Goal: Task Accomplishment & Management: Complete application form

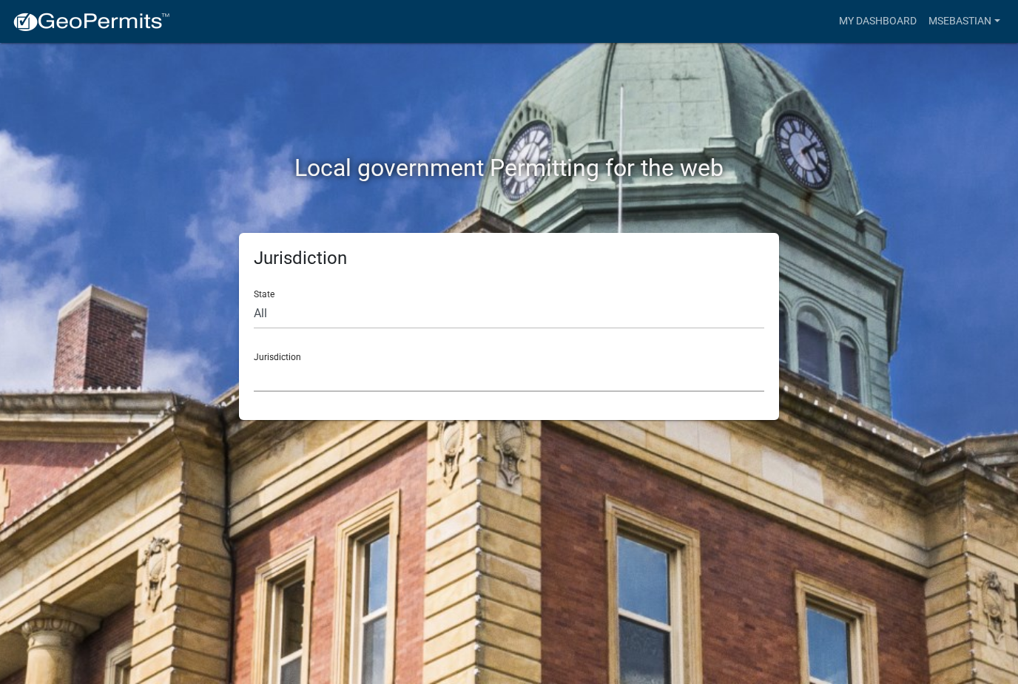
click at [361, 389] on select "[GEOGRAPHIC_DATA], [US_STATE] [GEOGRAPHIC_DATA], [US_STATE][PERSON_NAME][GEOGRA…" at bounding box center [509, 377] width 510 height 30
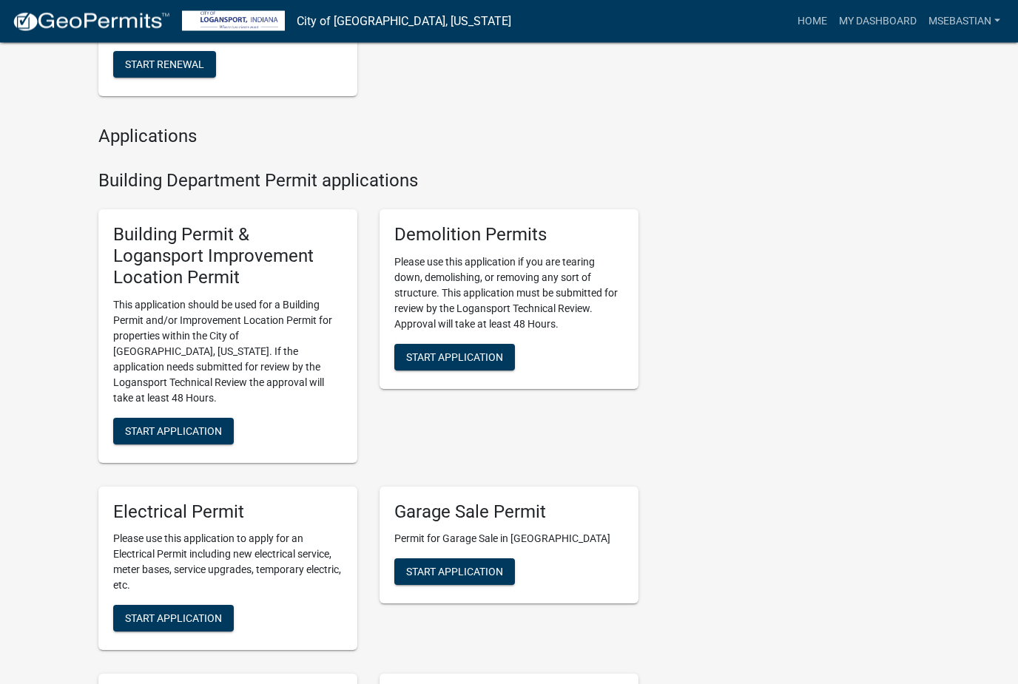
scroll to position [476, 0]
click at [207, 418] on button "Start Application" at bounding box center [173, 431] width 121 height 27
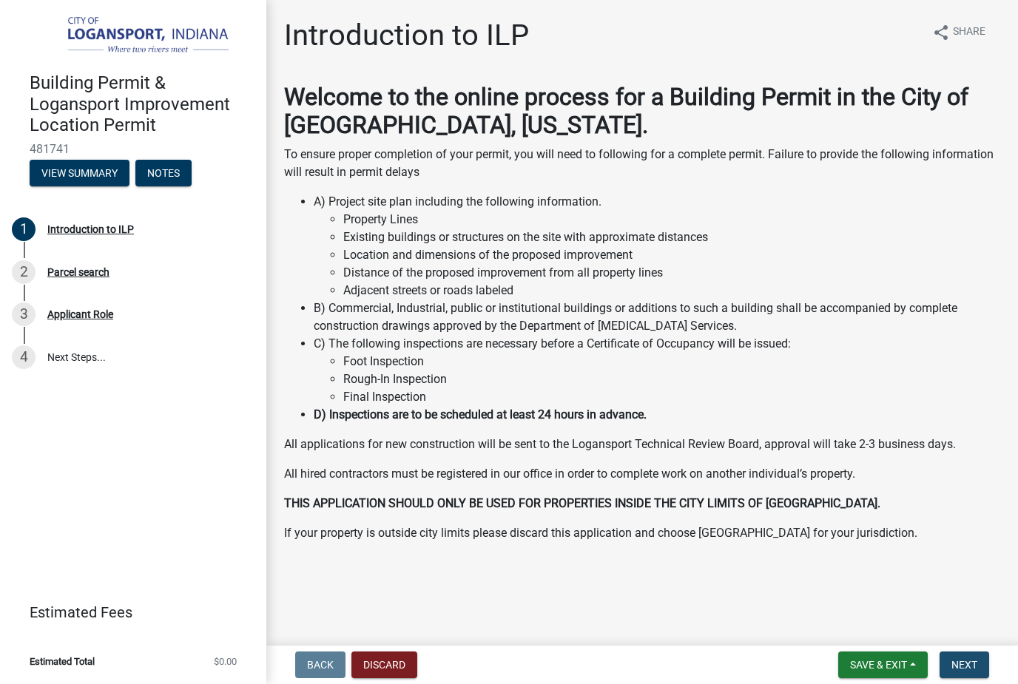
click at [962, 672] on button "Next" at bounding box center [964, 665] width 50 height 27
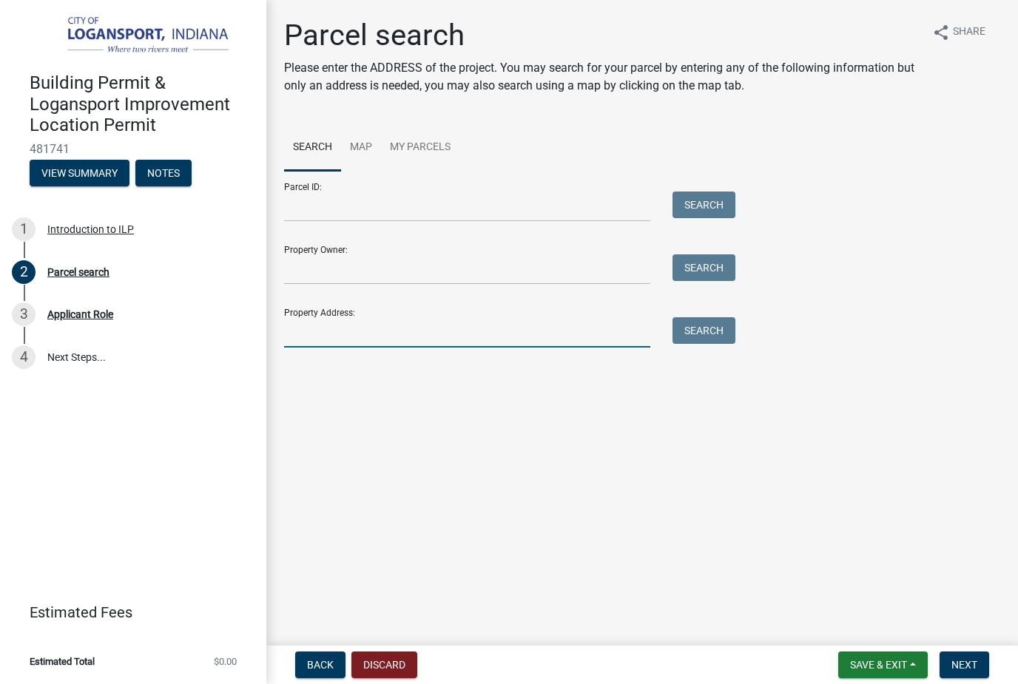
click at [432, 327] on input "Property Address:" at bounding box center [467, 332] width 366 height 30
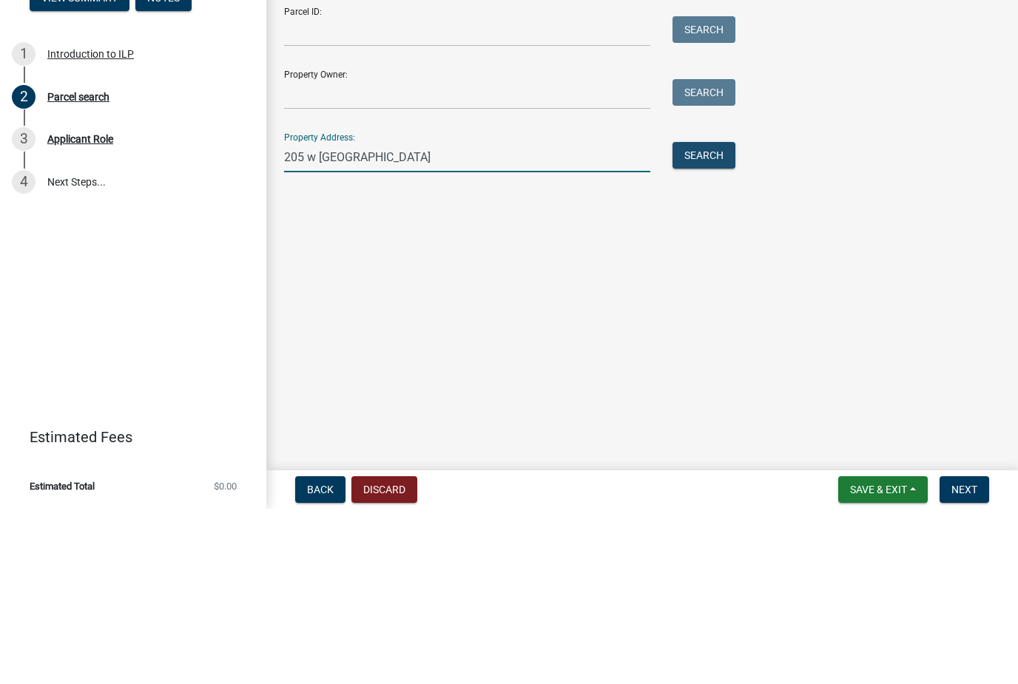
type input "205 w [GEOGRAPHIC_DATA]"
click at [723, 317] on button "Search" at bounding box center [703, 330] width 63 height 27
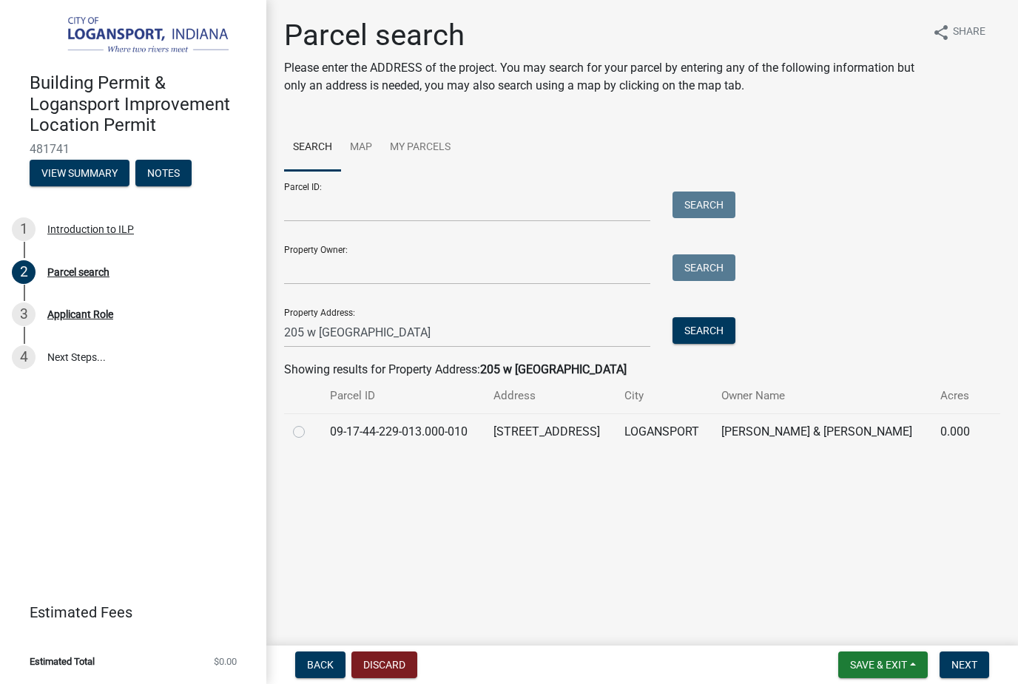
click at [311, 423] on label at bounding box center [311, 423] width 0 height 0
click at [311, 427] on input "radio" at bounding box center [316, 428] width 10 height 10
radio input "true"
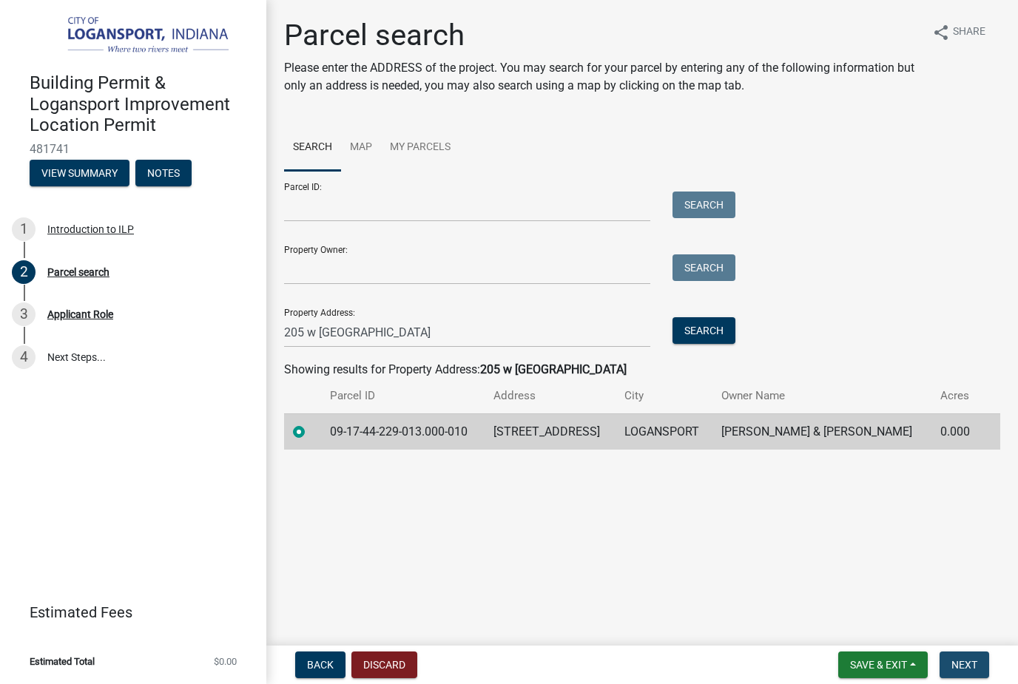
click at [964, 662] on span "Next" at bounding box center [964, 665] width 26 height 12
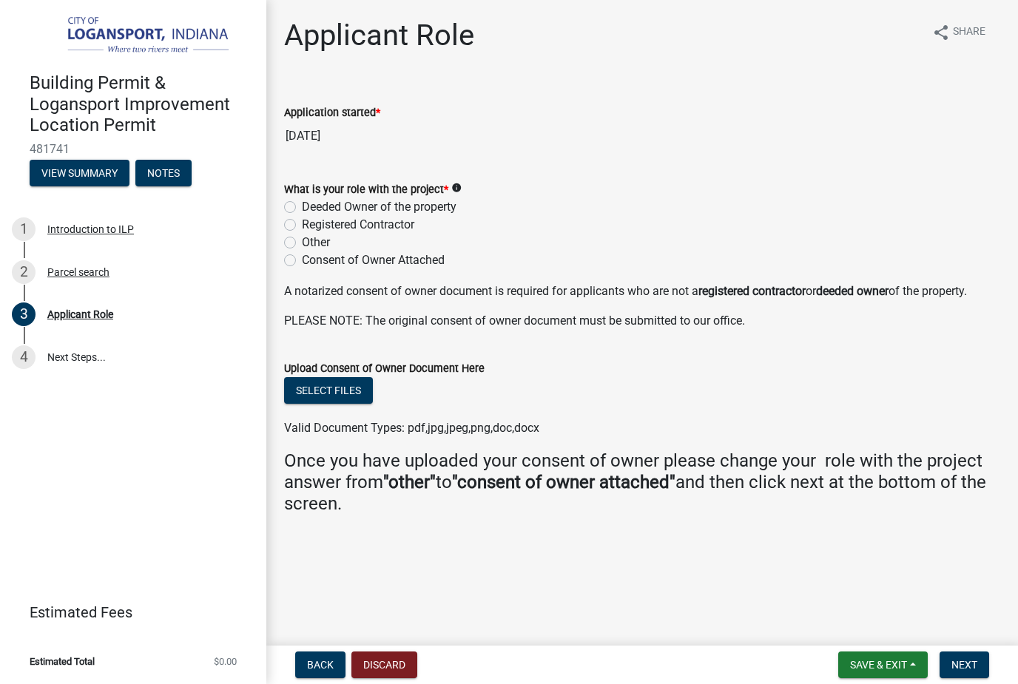
click at [302, 226] on label "Registered Contractor" at bounding box center [358, 225] width 112 height 18
click at [302, 226] on input "Registered Contractor" at bounding box center [307, 221] width 10 height 10
radio input "true"
click at [965, 666] on span "Next" at bounding box center [964, 665] width 26 height 12
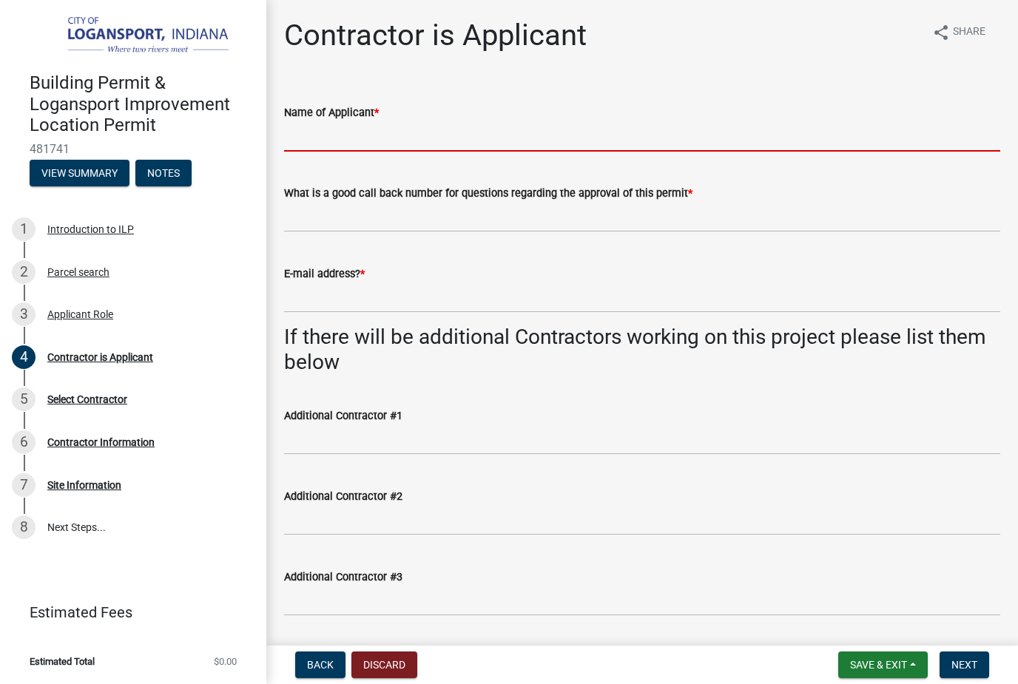
click at [518, 136] on input "Name of Applicant *" at bounding box center [642, 136] width 716 height 30
type input "[PERSON_NAME]"
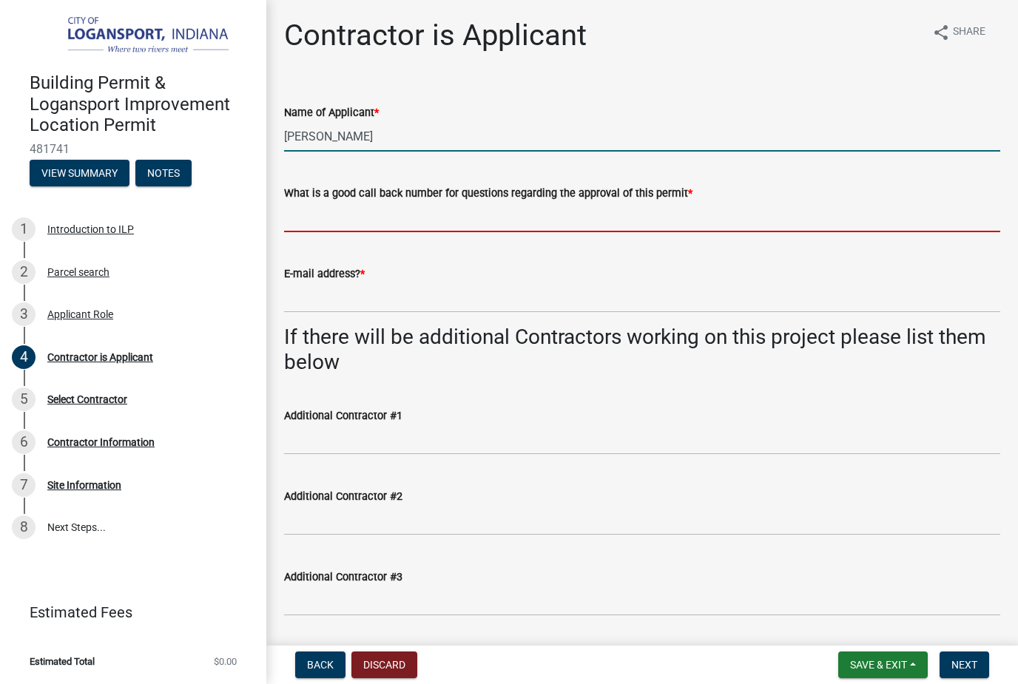
click at [660, 219] on input "What is a good call back number for questions regarding the approval of this pe…" at bounding box center [642, 217] width 716 height 30
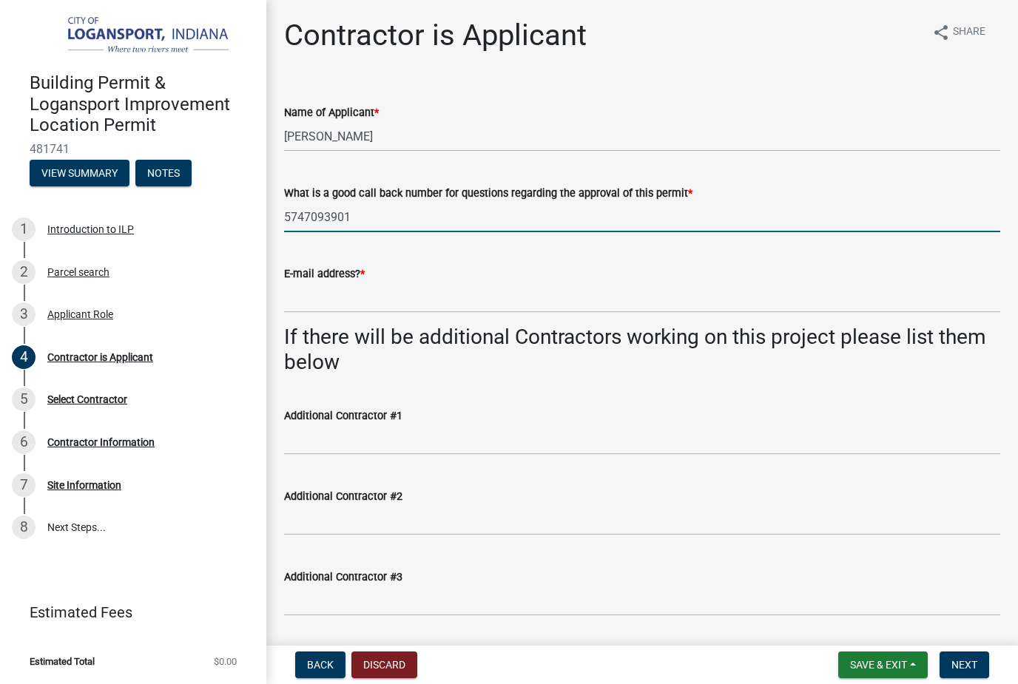
type input "5747093901"
click at [705, 288] on input "E-mail address? *" at bounding box center [642, 298] width 716 height 30
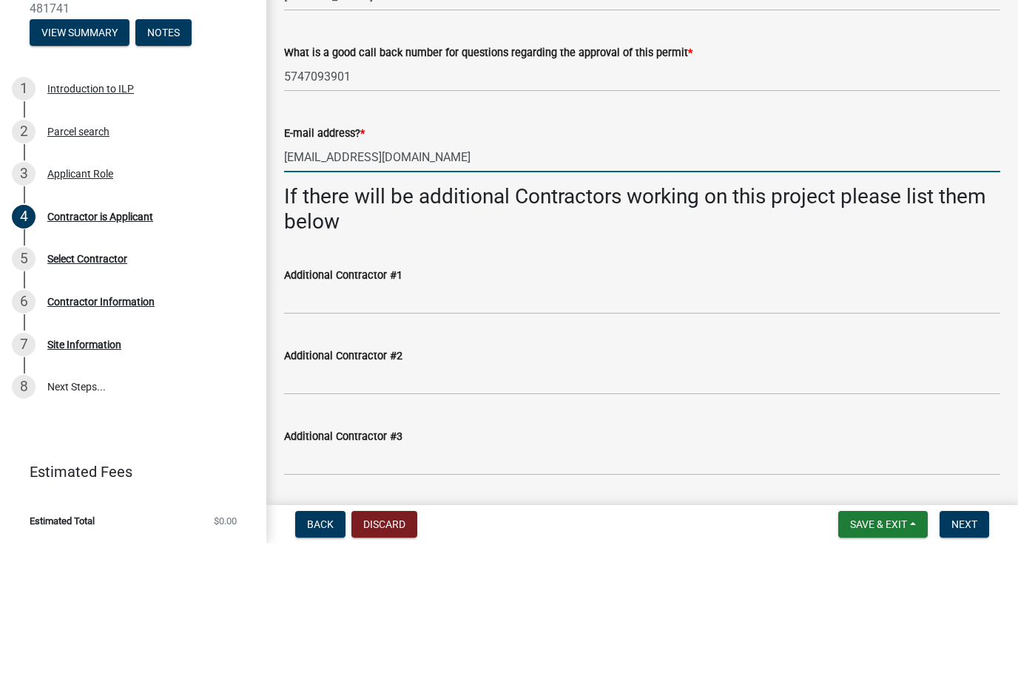
type input "[EMAIL_ADDRESS][DOMAIN_NAME]"
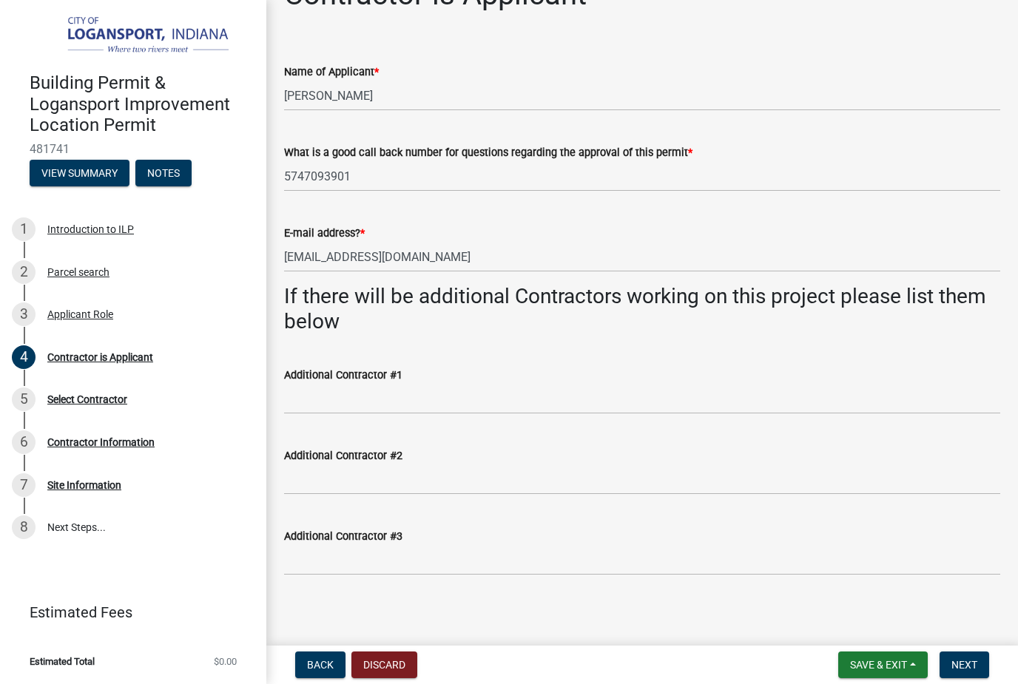
click at [968, 652] on button "Next" at bounding box center [964, 665] width 50 height 27
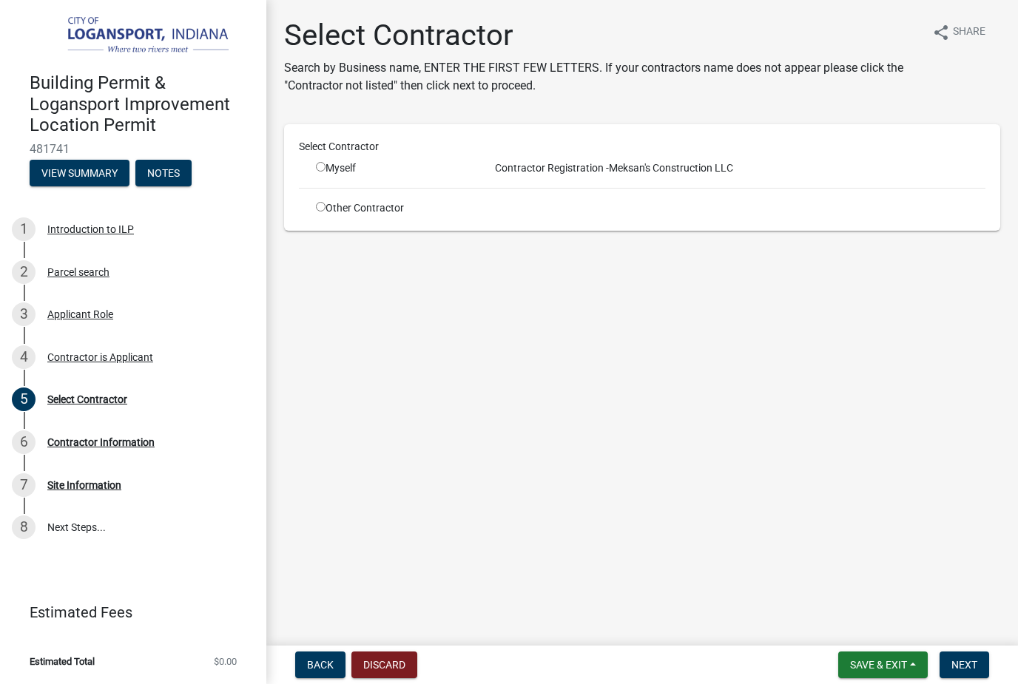
click at [333, 169] on div "Myself" at bounding box center [391, 168] width 151 height 16
click at [319, 163] on input "radio" at bounding box center [321, 167] width 10 height 10
radio input "true"
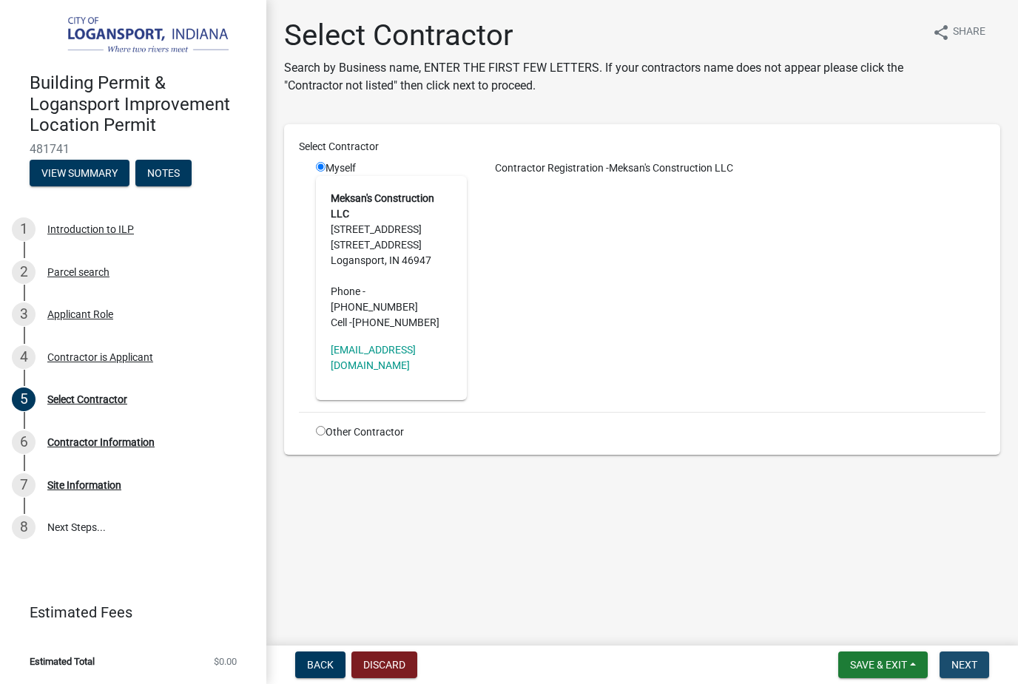
click at [961, 655] on button "Next" at bounding box center [964, 665] width 50 height 27
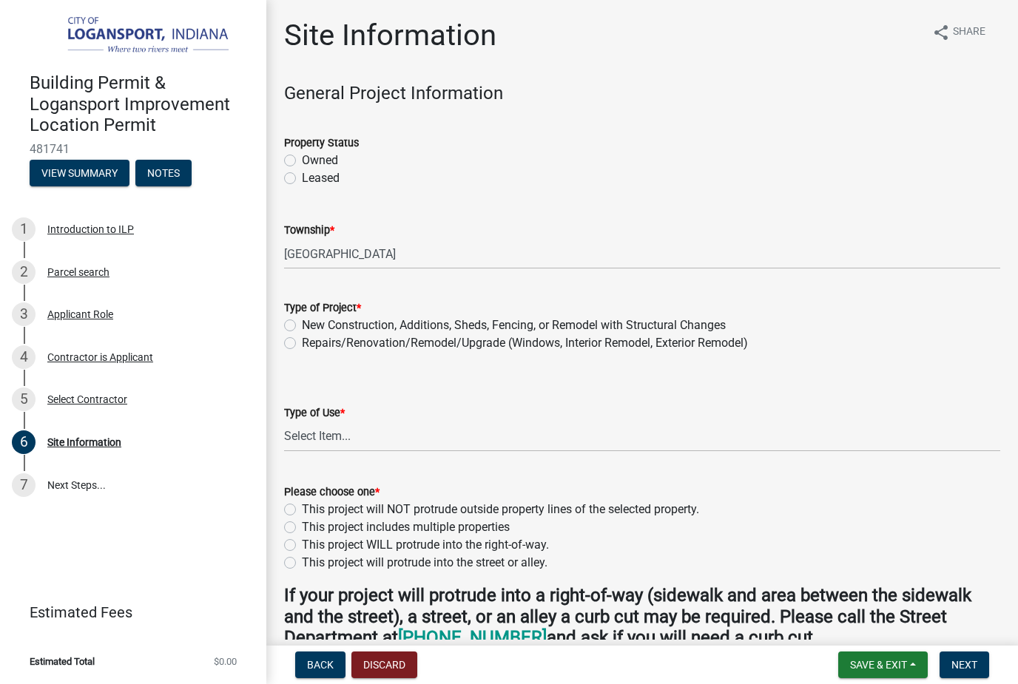
click at [302, 165] on label "Owned" at bounding box center [320, 161] width 36 height 18
click at [302, 161] on input "Owned" at bounding box center [307, 157] width 10 height 10
radio input "true"
click at [302, 325] on label "New Construction, Additions, Sheds, Fencing, or Remodel with Structural Changes" at bounding box center [514, 326] width 424 height 18
click at [302, 325] on input "New Construction, Additions, Sheds, Fencing, or Remodel with Structural Changes" at bounding box center [307, 322] width 10 height 10
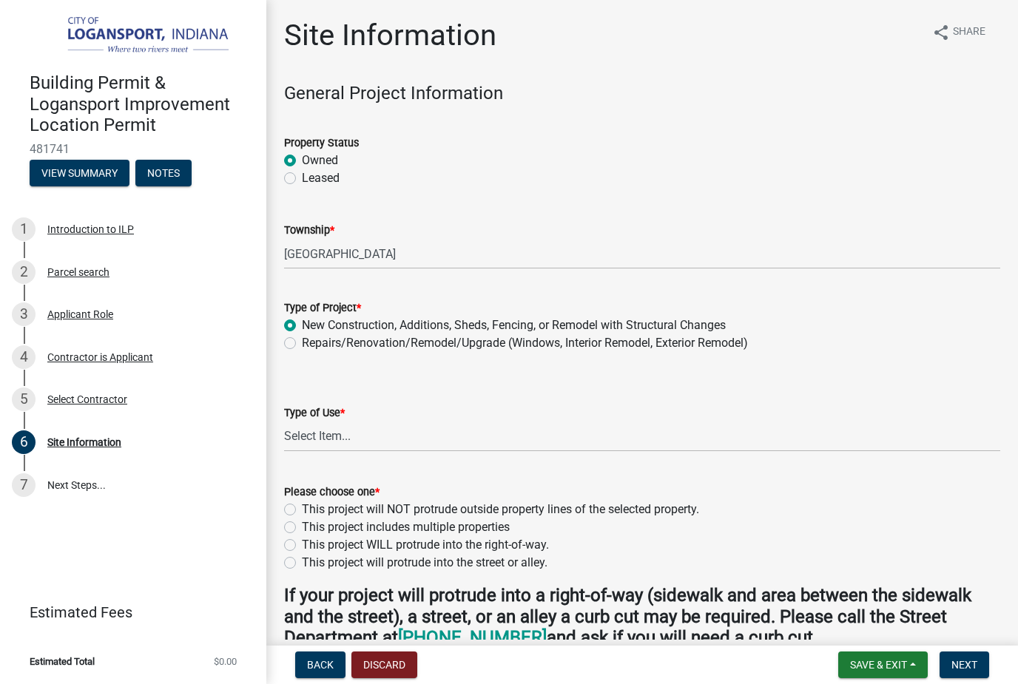
radio input "true"
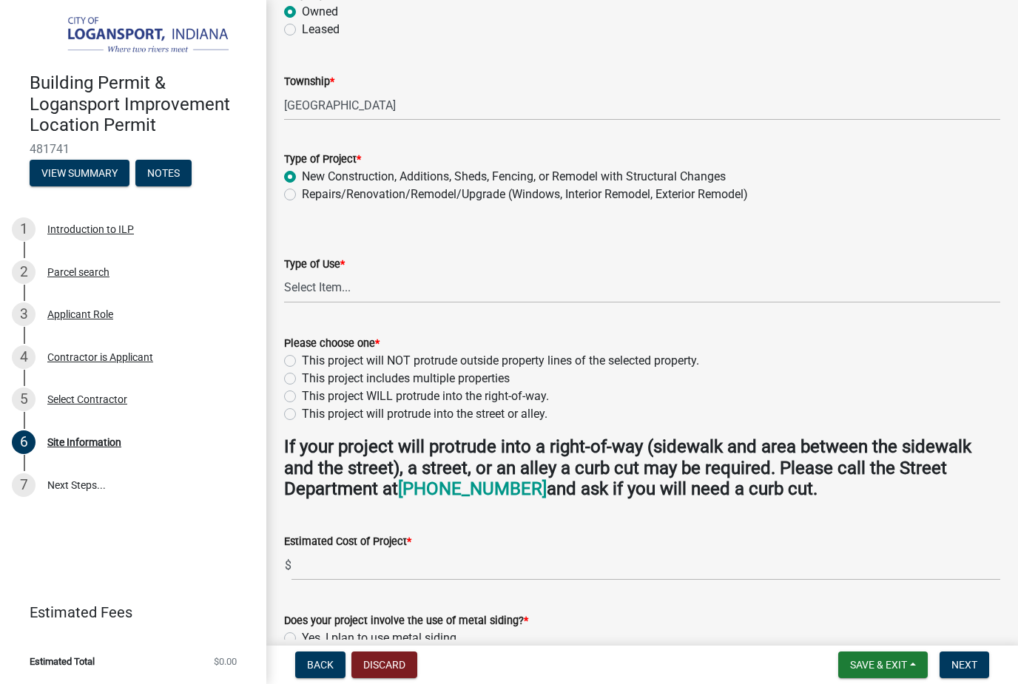
scroll to position [162, 0]
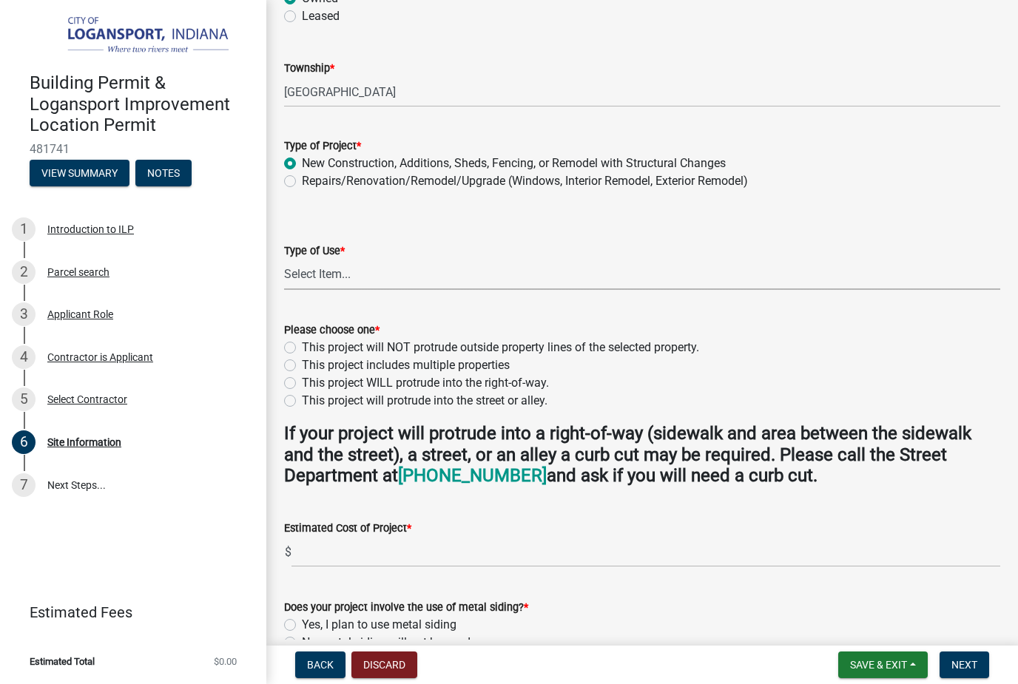
click at [310, 281] on select "Select Item... Residential Commercial/Industrial Agricultural Public/Semi Public" at bounding box center [642, 275] width 716 height 30
select select "62802869-e470-474a-8a4c-8dbe1ccdd5ac"
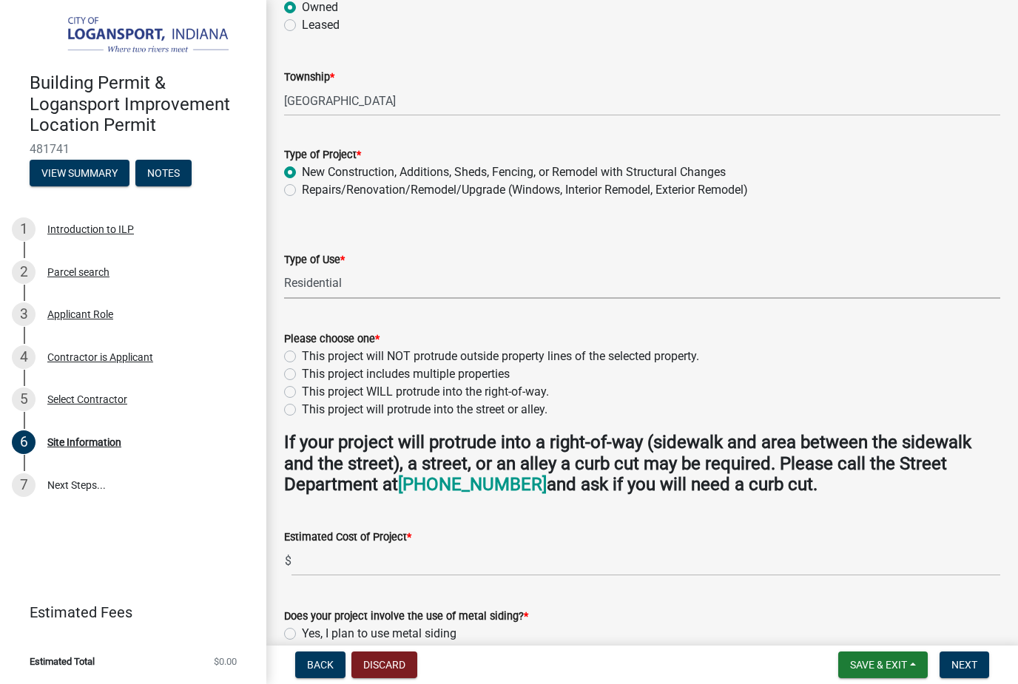
scroll to position [152, 0]
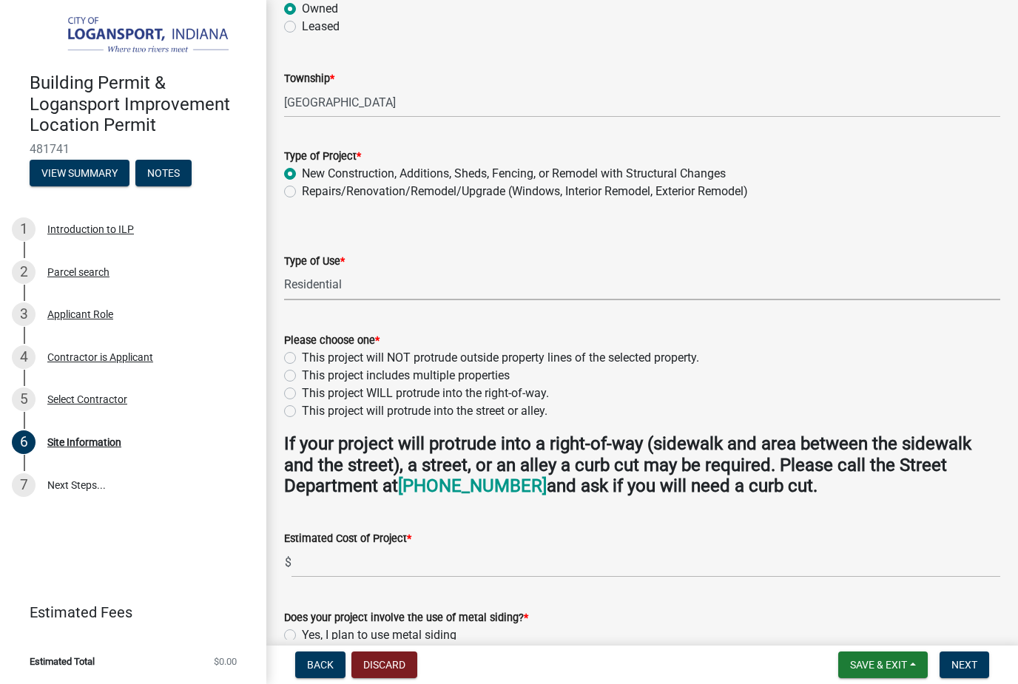
click at [302, 191] on label "Repairs/Renovation/Remodel/Upgrade (Windows, Interior Remodel, Exterior Remodel)" at bounding box center [525, 192] width 446 height 18
click at [302, 191] on input "Repairs/Renovation/Remodel/Upgrade (Windows, Interior Remodel, Exterior Remodel)" at bounding box center [307, 188] width 10 height 10
radio input "true"
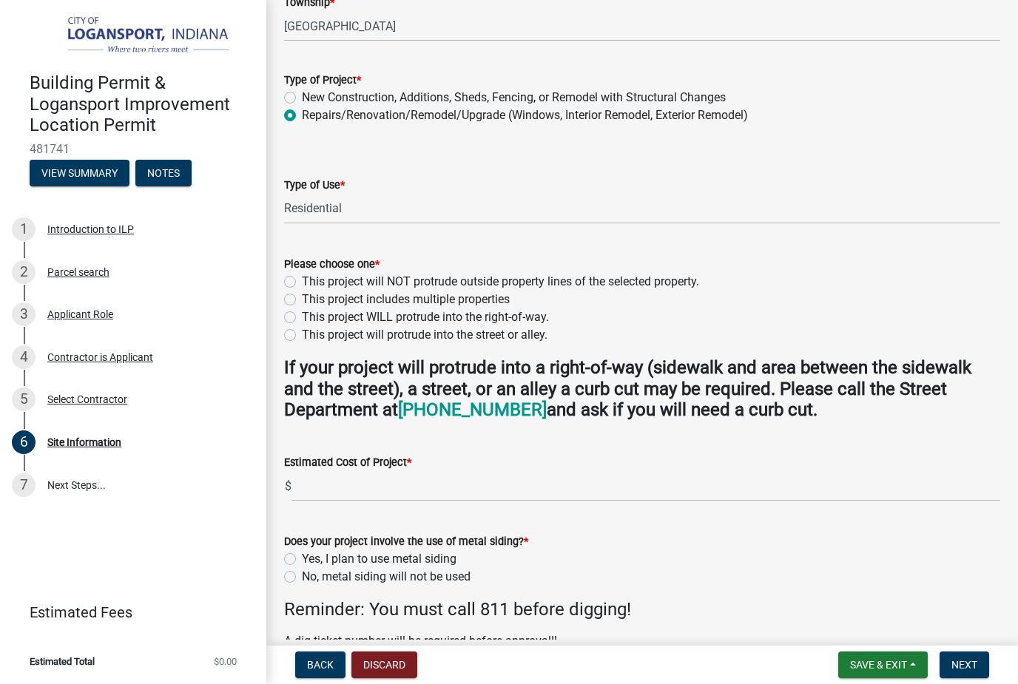
scroll to position [280, 0]
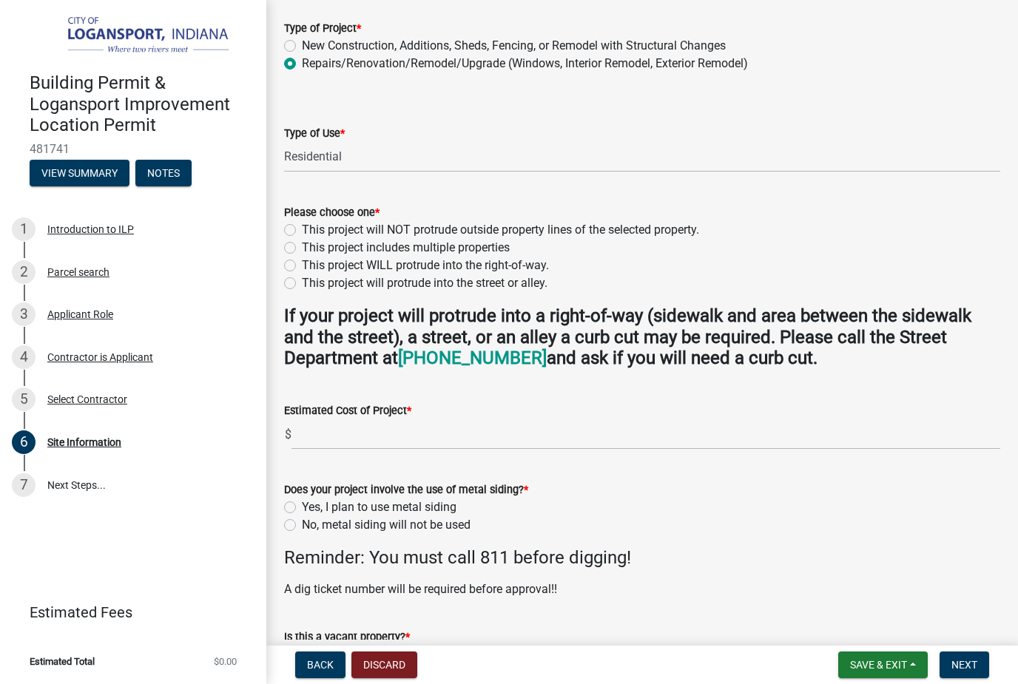
click at [302, 228] on label "This project will NOT protrude outside property lines of the selected property." at bounding box center [500, 230] width 397 height 18
click at [302, 228] on input "This project will NOT protrude outside property lines of the selected property." at bounding box center [307, 226] width 10 height 10
radio input "true"
click at [401, 445] on input "text" at bounding box center [645, 434] width 709 height 30
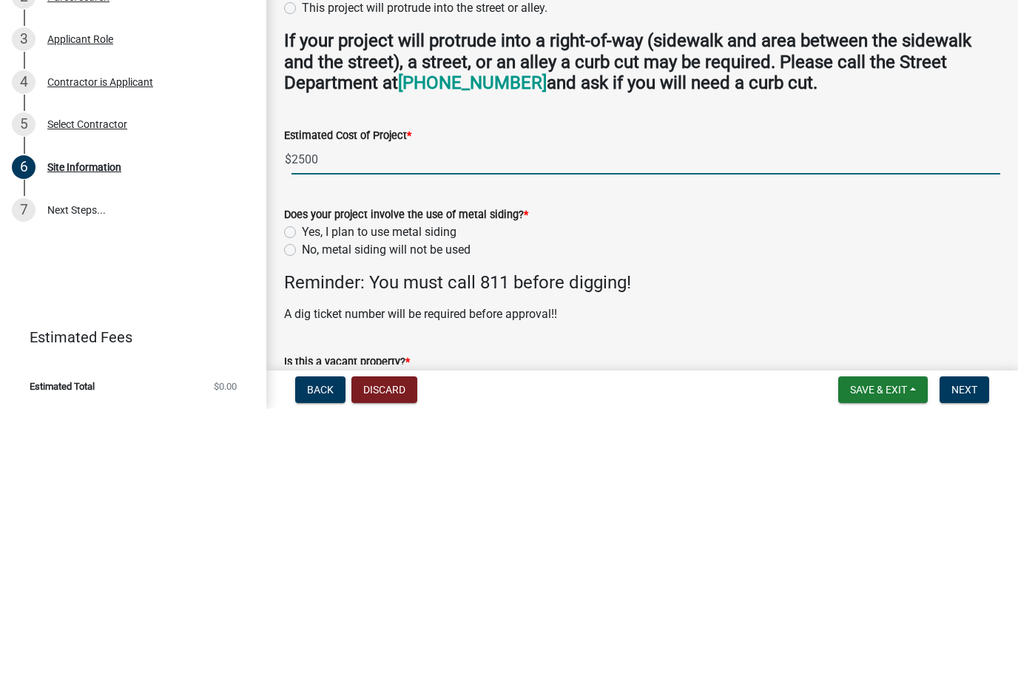
type input "2500"
click at [302, 516] on label "No, metal siding will not be used" at bounding box center [386, 525] width 169 height 18
click at [302, 516] on input "No, metal siding will not be used" at bounding box center [307, 521] width 10 height 10
radio input "true"
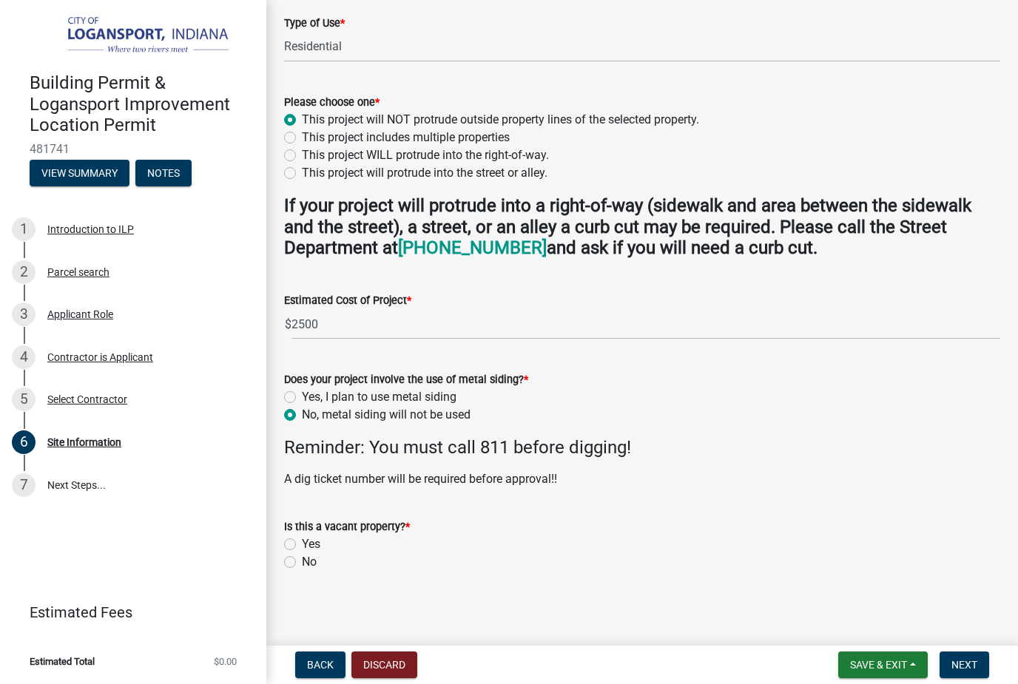
scroll to position [389, 0]
click at [302, 565] on label "No" at bounding box center [309, 563] width 15 height 18
click at [302, 564] on input "No" at bounding box center [307, 559] width 10 height 10
radio input "true"
click at [302, 565] on label "No" at bounding box center [309, 563] width 15 height 18
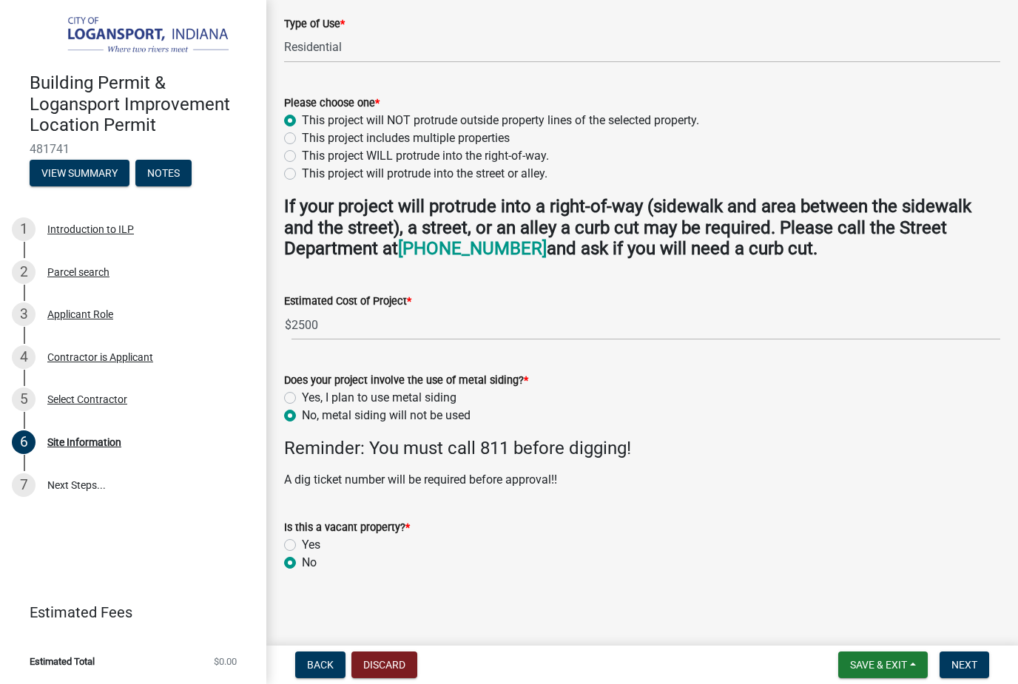
click at [302, 564] on input "No" at bounding box center [307, 559] width 10 height 10
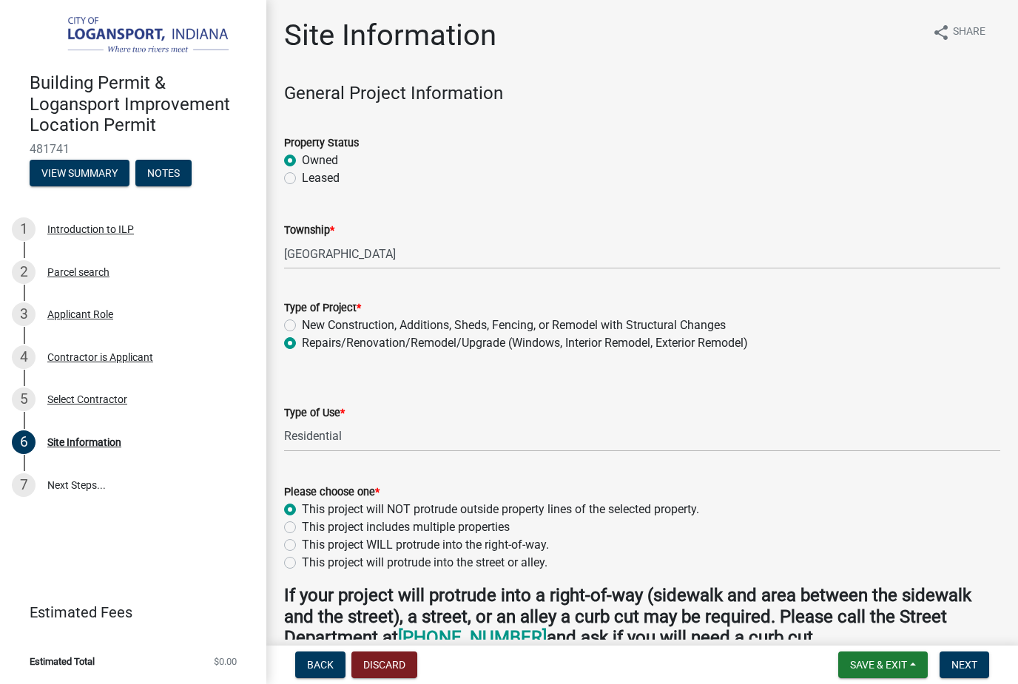
scroll to position [0, 0]
click at [971, 659] on span "Next" at bounding box center [964, 665] width 26 height 12
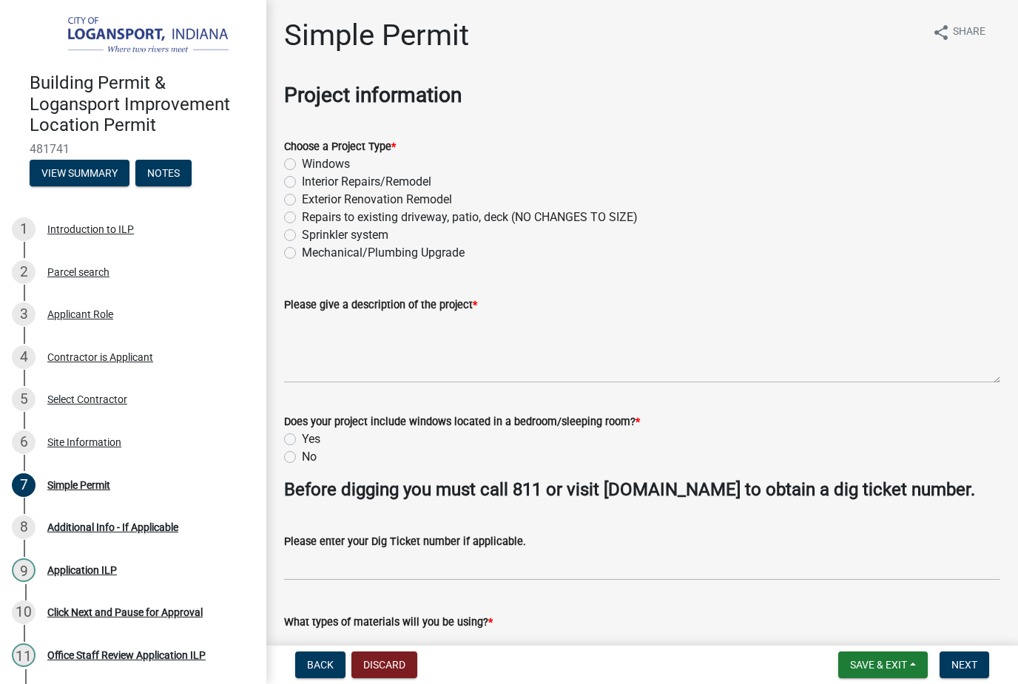
click at [318, 174] on label "Interior Repairs/Remodel" at bounding box center [366, 182] width 129 height 18
click at [311, 174] on input "Interior Repairs/Remodel" at bounding box center [307, 178] width 10 height 10
radio input "true"
click at [302, 186] on label "Interior Repairs/Remodel" at bounding box center [366, 182] width 129 height 18
click at [302, 183] on input "Interior Repairs/Remodel" at bounding box center [307, 178] width 10 height 10
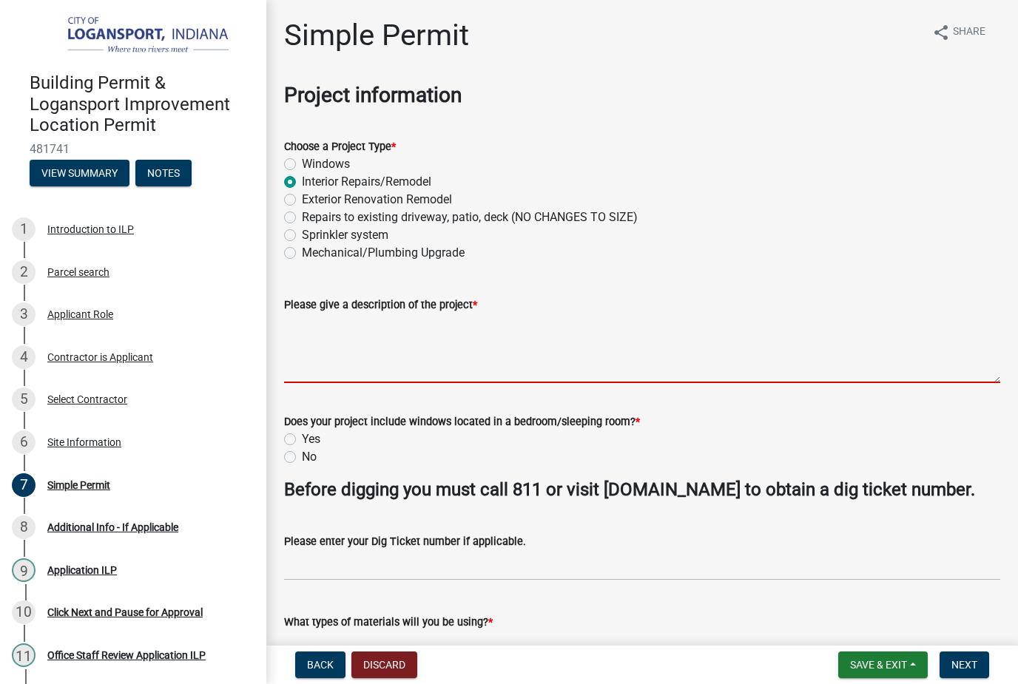
click at [402, 373] on textarea "Please give a description of the project *" at bounding box center [642, 349] width 716 height 70
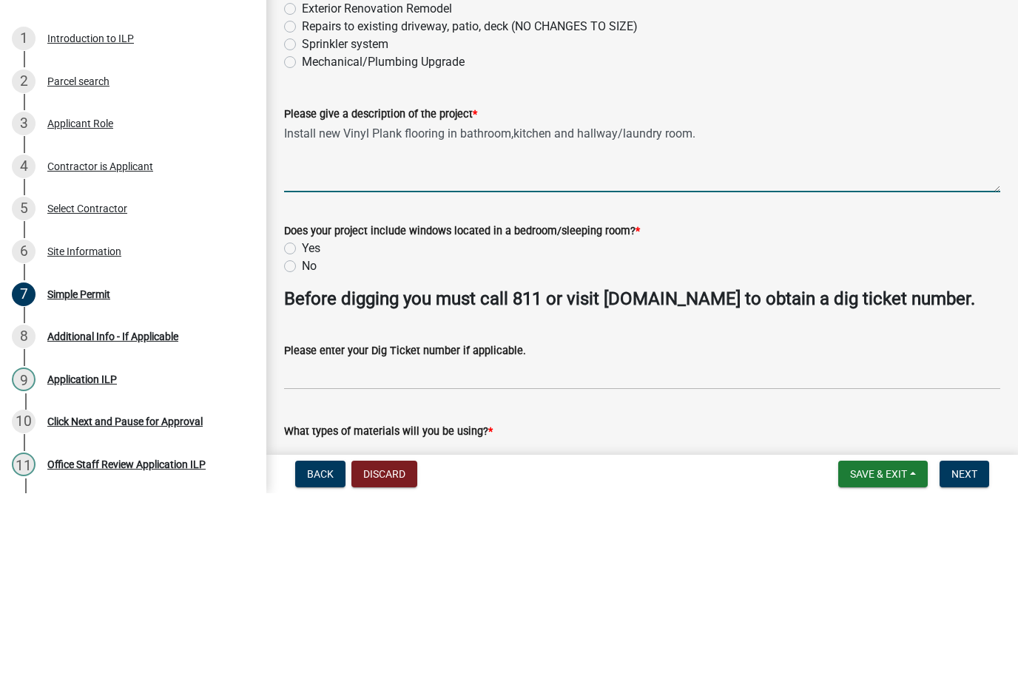
type textarea "Install new Vinyl Plank flooring in bathroom,kitchen and hallway/laundry room."
